Goal: Task Accomplishment & Management: Manage account settings

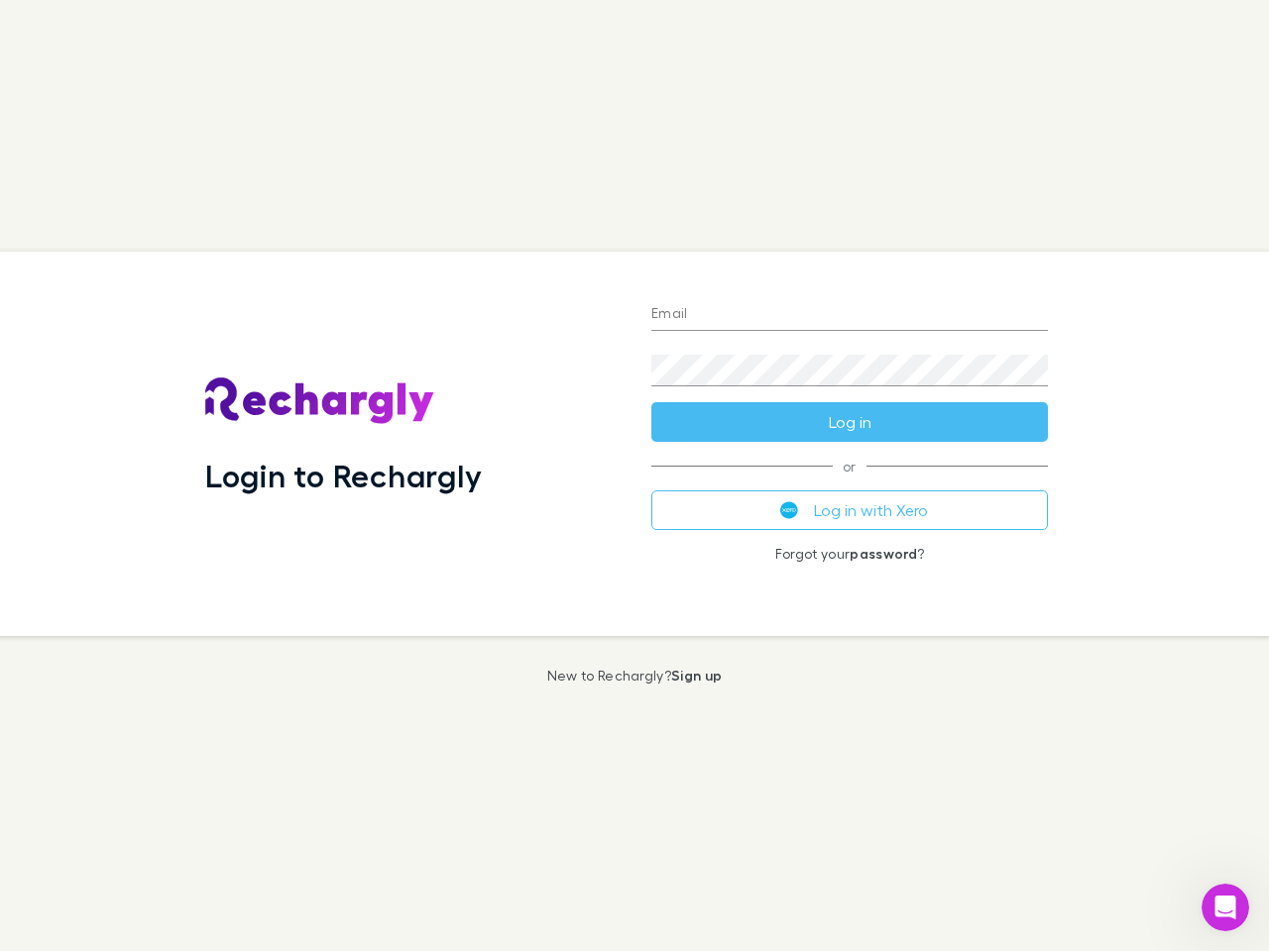
click at [634, 476] on div "Login to Rechargly" at bounding box center [412, 444] width 446 height 385
click at [849, 315] on input "Email" at bounding box center [849, 315] width 396 height 32
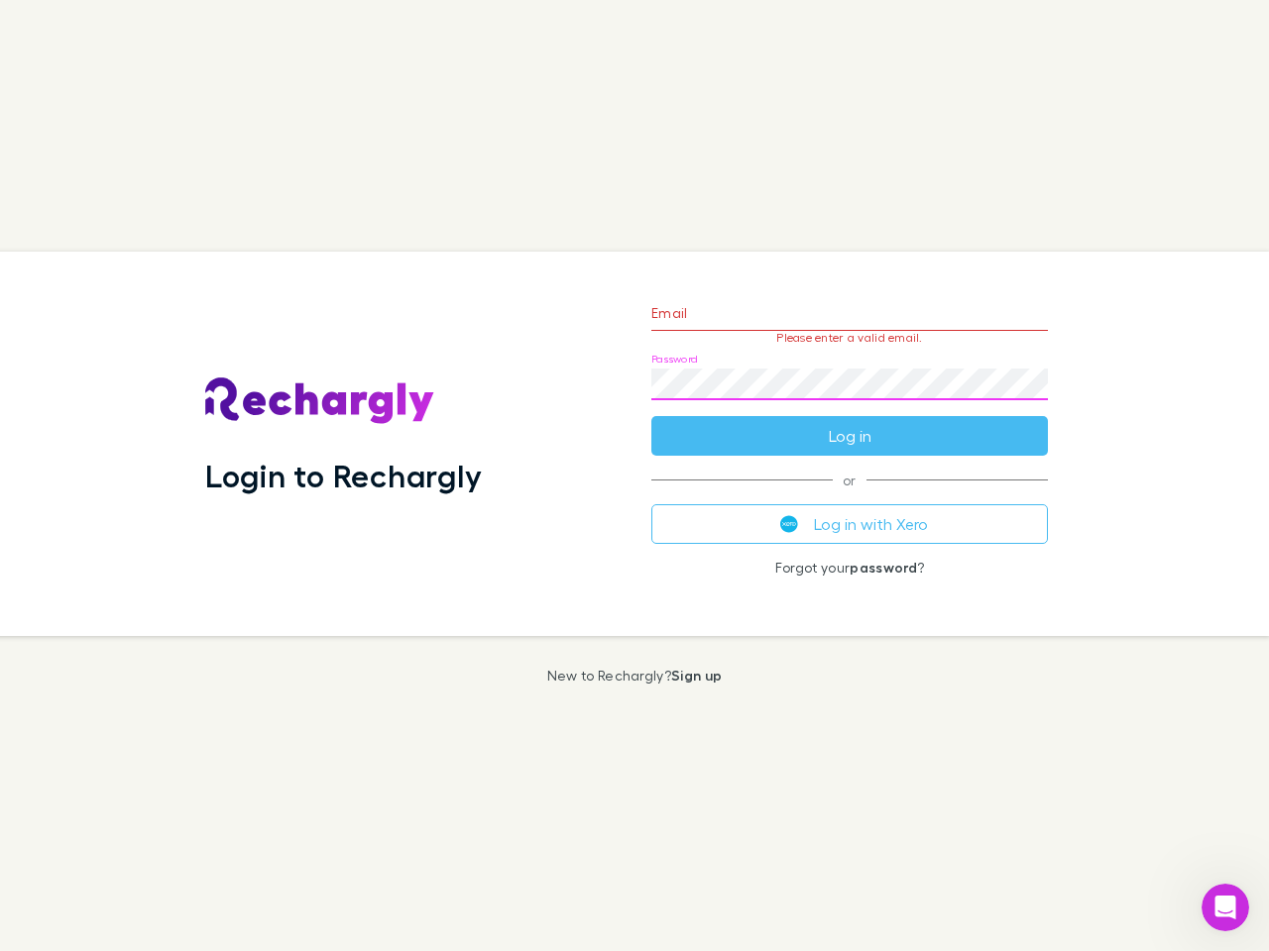
click at [849, 422] on form "Email Please enter a valid email. Password Log in" at bounding box center [849, 369] width 396 height 172
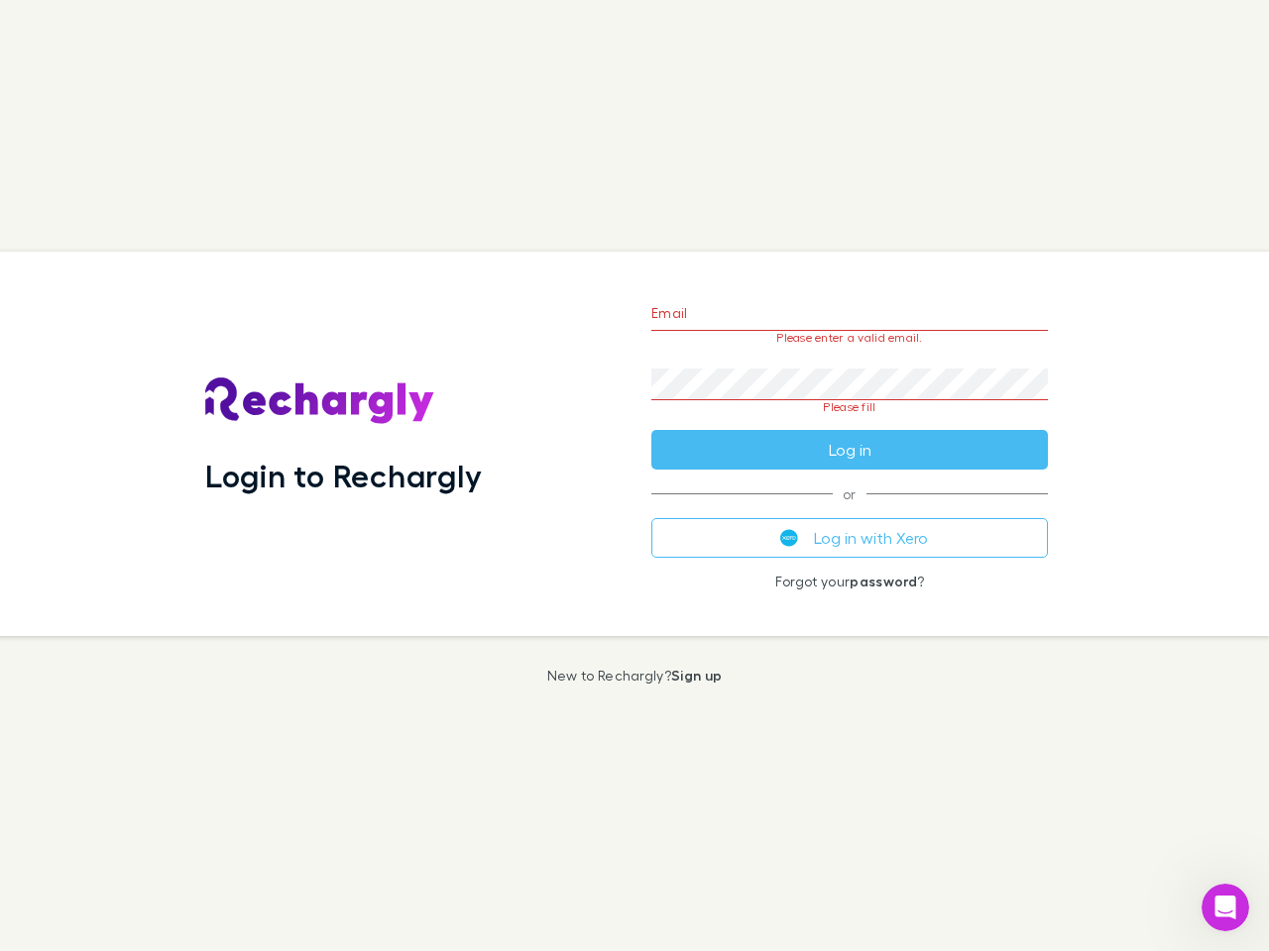
click at [849, 510] on div "Email Please enter a valid email. Password Please fill Log in or Log in with Xe…" at bounding box center [849, 444] width 428 height 385
click at [1225, 908] on icon "Open Intercom Messenger" at bounding box center [1225, 908] width 33 height 33
